Goal: Use online tool/utility: Utilize a website feature to perform a specific function

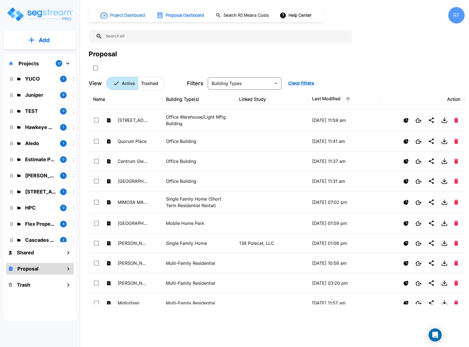
click at [133, 12] on button "Project Dashboard" at bounding box center [123, 15] width 50 height 12
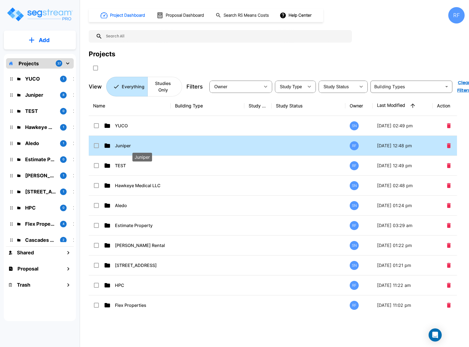
click at [125, 145] on p "Juniper" at bounding box center [142, 145] width 55 height 7
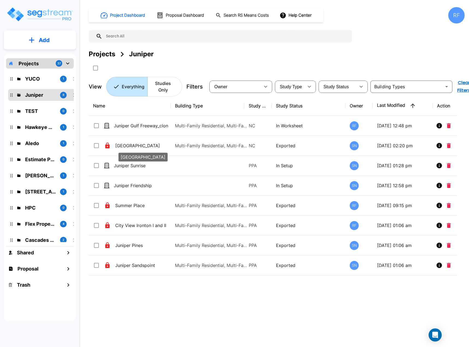
click at [125, 145] on p "[GEOGRAPHIC_DATA]" at bounding box center [142, 145] width 55 height 7
checkbox input "true"
click at [125, 145] on p "[GEOGRAPHIC_DATA]" at bounding box center [142, 145] width 55 height 7
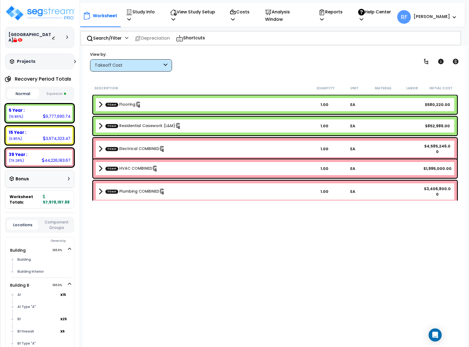
click at [58, 91] on button "Squeeze" at bounding box center [56, 94] width 32 height 10
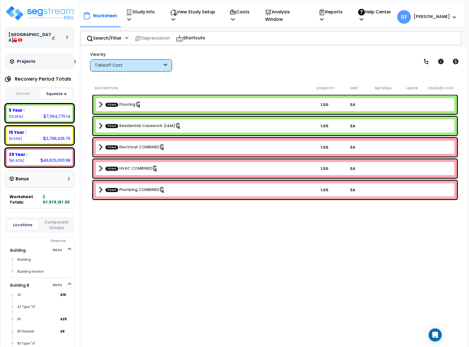
click at [120, 70] on div "Takeoff Cost" at bounding box center [131, 65] width 82 height 12
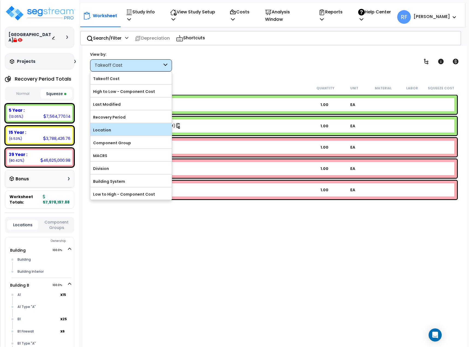
click at [111, 125] on div "Location" at bounding box center [130, 129] width 81 height 12
click at [107, 128] on label "Location" at bounding box center [130, 130] width 81 height 8
click at [0, 0] on input "Location" at bounding box center [0, 0] width 0 height 0
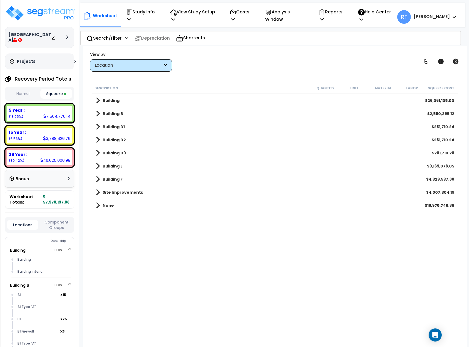
click at [348, 321] on div "Worksheet Study Info Study Setup Add Property Unit Template study Clone study RF" at bounding box center [275, 219] width 384 height 347
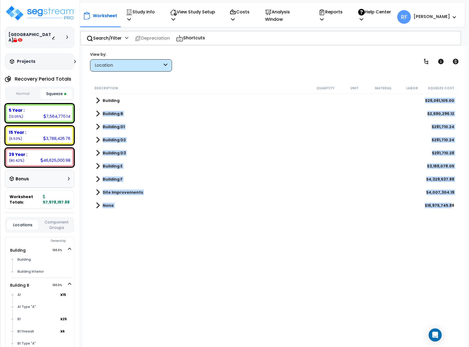
drag, startPoint x: 422, startPoint y: 99, endPoint x: 451, endPoint y: 202, distance: 106.5
click at [451, 202] on div "Building $26,061,105.00 Building B $2,590,296.12 Building D1 $281,710.24 Buildi…" at bounding box center [275, 153] width 366 height 118
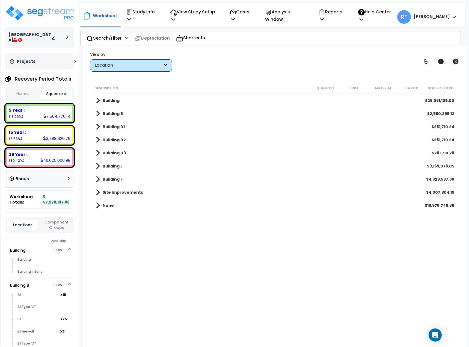
drag, startPoint x: 225, startPoint y: 286, endPoint x: 163, endPoint y: 208, distance: 100.4
click at [222, 283] on div "Description Quantity Unit Material Labor Squeeze Cost Building $26,061,105.00 B…" at bounding box center [275, 198] width 368 height 232
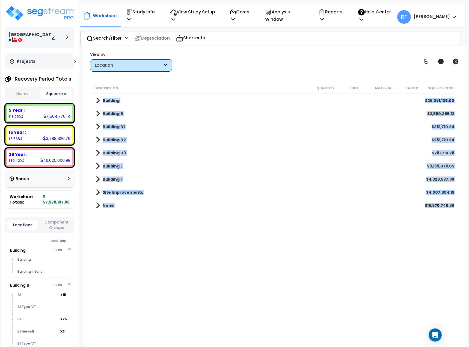
drag, startPoint x: 85, startPoint y: 97, endPoint x: 453, endPoint y: 211, distance: 384.9
click at [453, 211] on div "Worksheet Study Info Study Setup Add Property Unit Template study Clone study RF" at bounding box center [275, 219] width 384 height 347
copy div "Building $26,061,105.00 Building B $2,590,296.12 Building D1 $281,710.24 Buildi…"
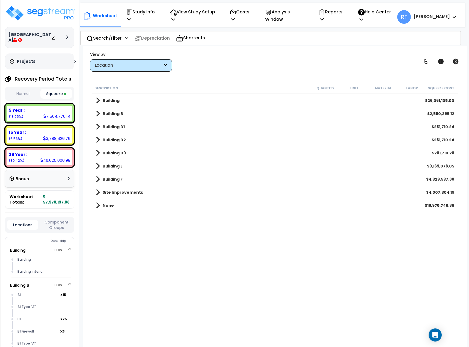
click at [147, 243] on div "Description Quantity Unit Material Labor Squeeze Cost Building $26,061,105.00 B…" at bounding box center [275, 198] width 368 height 232
